Goal: Check status: Check status

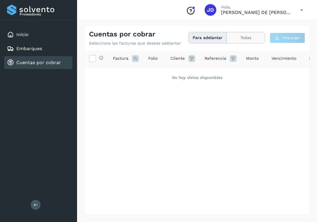
click at [242, 37] on button "Todas" at bounding box center [246, 37] width 38 height 11
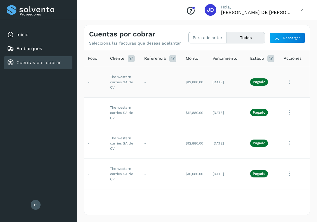
scroll to position [0, 61]
click at [292, 84] on icon at bounding box center [290, 82] width 12 height 12
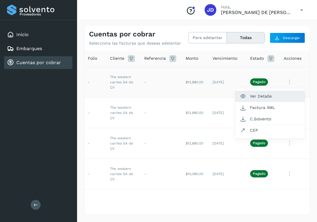
click at [264, 96] on button "Ver Detalle" at bounding box center [269, 96] width 69 height 11
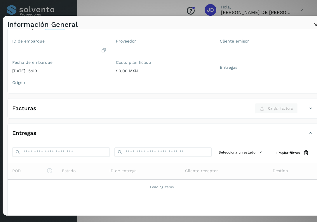
scroll to position [39, 0]
click at [154, 9] on div "Información General ✨ Muy pronto podrás gestionar todos tus accesorios desde es…" at bounding box center [158, 111] width 317 height 222
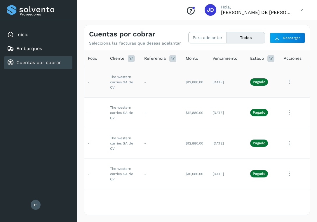
click at [287, 85] on icon at bounding box center [290, 82] width 12 height 12
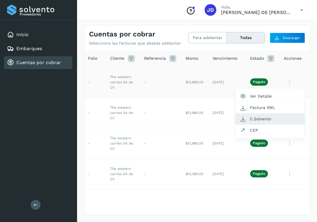
click at [261, 117] on button "C.Solvento" at bounding box center [269, 119] width 69 height 11
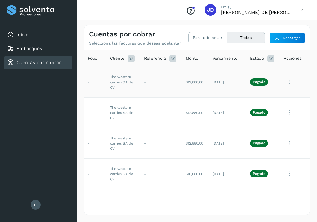
click at [57, 62] on link "Cuentas por cobrar" at bounding box center [38, 63] width 45 height 6
click at [218, 37] on button "Para adelantar" at bounding box center [208, 37] width 38 height 11
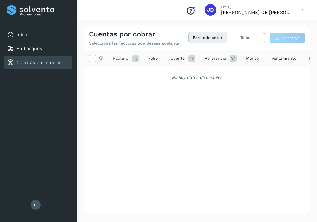
scroll to position [0, 0]
click at [135, 61] on icon at bounding box center [135, 58] width 7 height 7
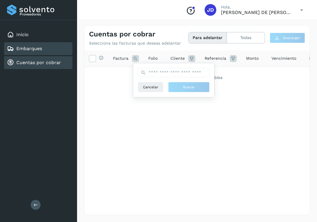
click at [54, 50] on div "Embarques" at bounding box center [38, 48] width 68 height 13
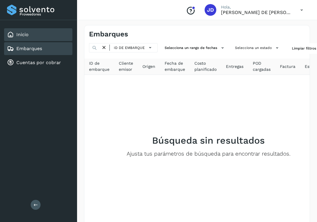
click at [48, 37] on div "Inicio" at bounding box center [38, 34] width 68 height 13
